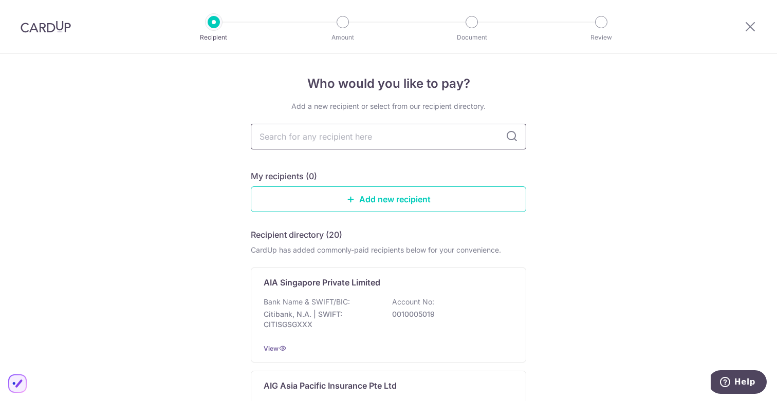
click at [353, 143] on input "text" at bounding box center [388, 137] width 275 height 26
click at [335, 131] on input "text" at bounding box center [388, 137] width 275 height 26
click at [43, 31] on img at bounding box center [46, 27] width 50 height 12
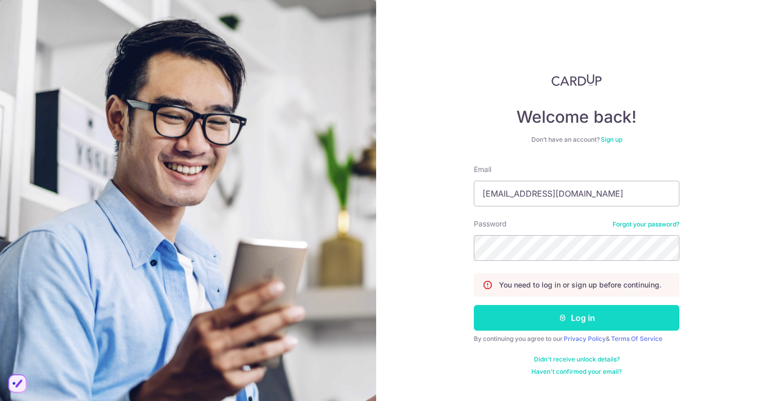
click at [577, 314] on button "Log in" at bounding box center [577, 318] width 206 height 26
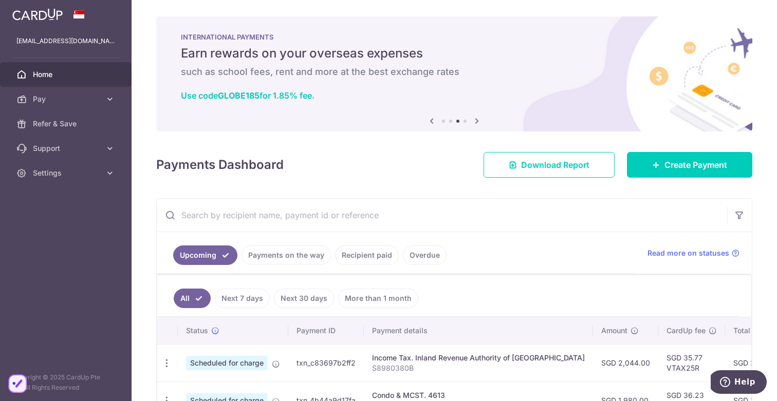
scroll to position [74, 0]
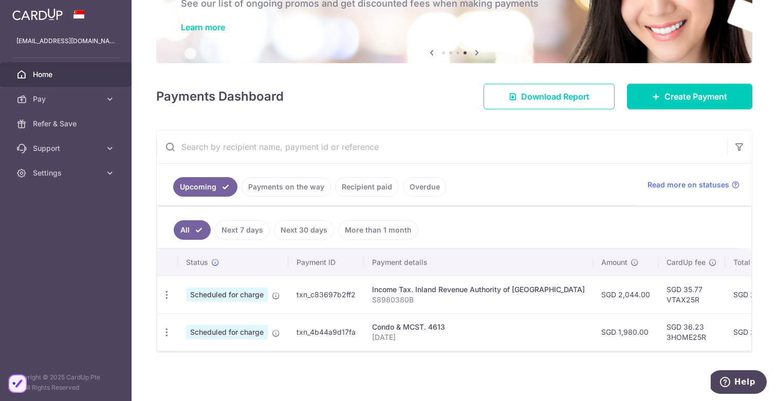
click at [312, 222] on link "Next 30 days" at bounding box center [304, 230] width 60 height 20
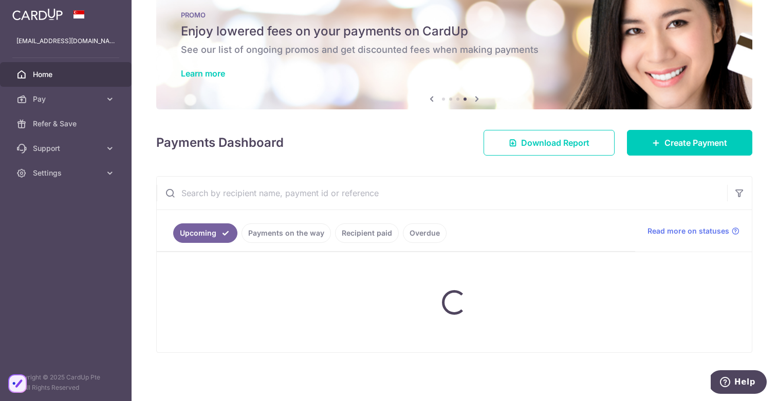
scroll to position [36, 0]
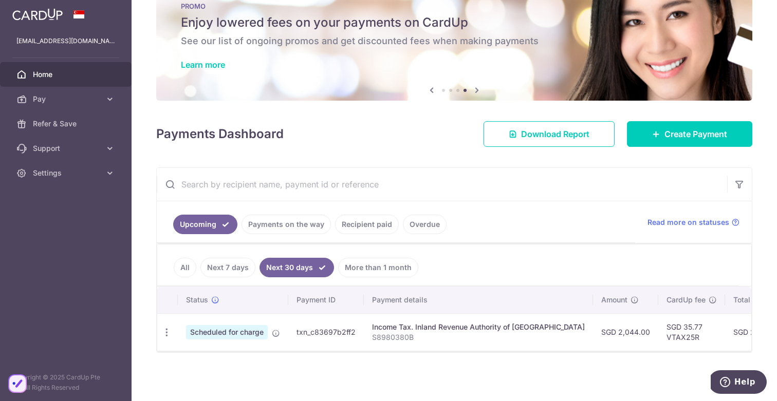
click at [228, 258] on link "Next 7 days" at bounding box center [227, 268] width 55 height 20
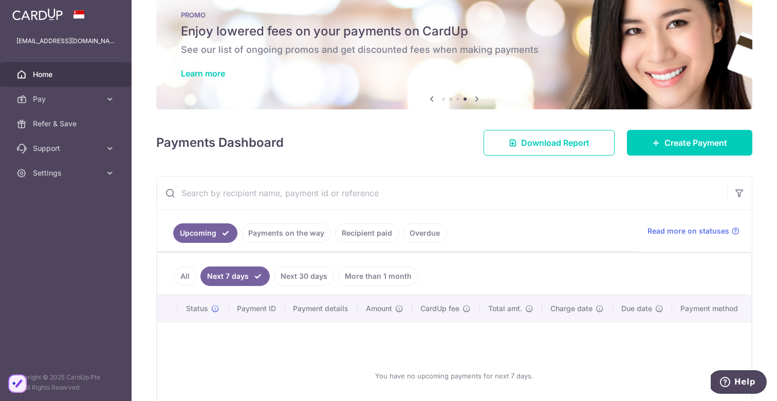
scroll to position [74, 0]
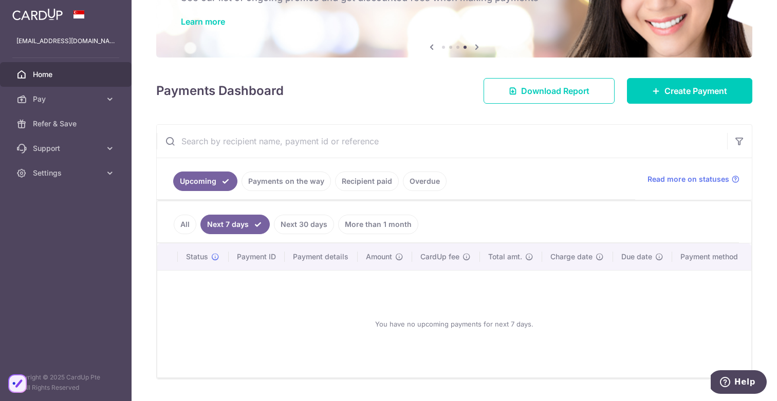
click at [184, 222] on link "All" at bounding box center [185, 225] width 23 height 20
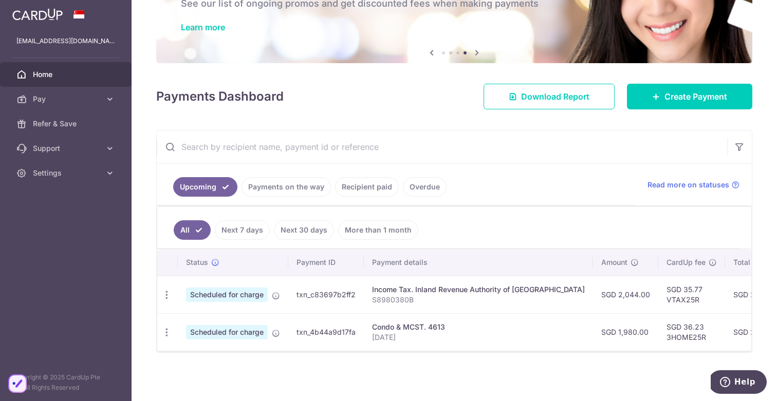
click at [384, 225] on link "More than 1 month" at bounding box center [378, 230] width 80 height 20
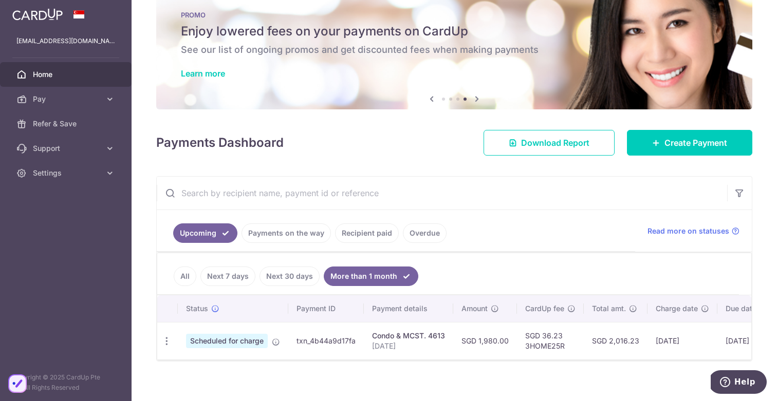
scroll to position [36, 0]
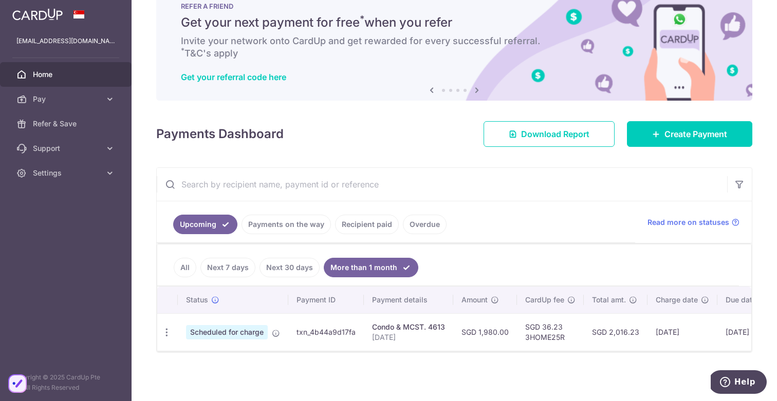
click at [190, 259] on link "All" at bounding box center [185, 268] width 23 height 20
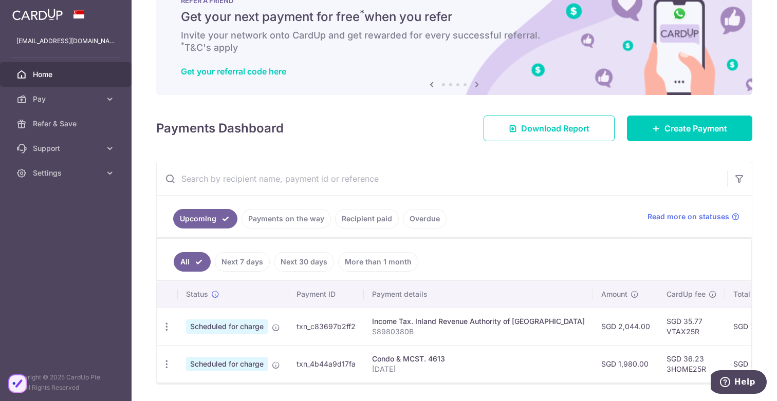
click at [43, 76] on span "Home" at bounding box center [67, 74] width 68 height 10
